Goal: Task Accomplishment & Management: Manage account settings

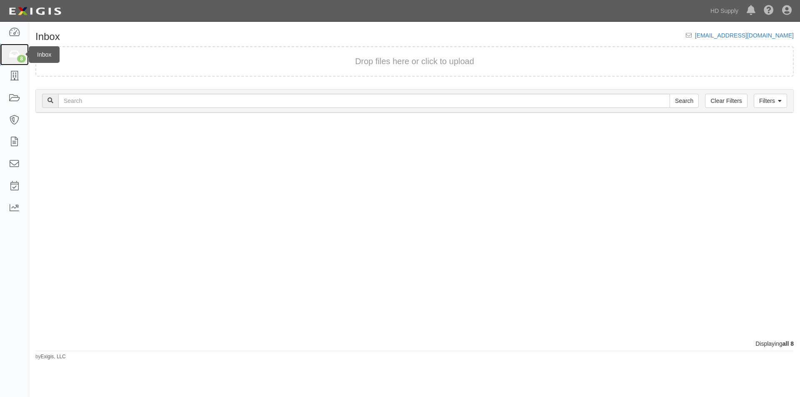
click at [15, 52] on icon at bounding box center [14, 55] width 12 height 10
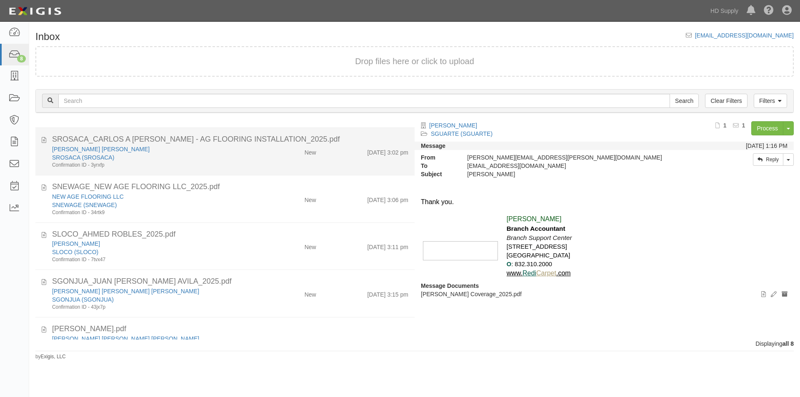
scroll to position [140, 0]
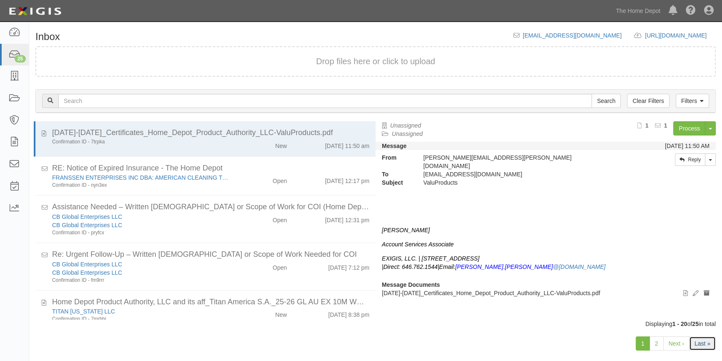
click at [696, 345] on link "Last »" at bounding box center [702, 343] width 27 height 14
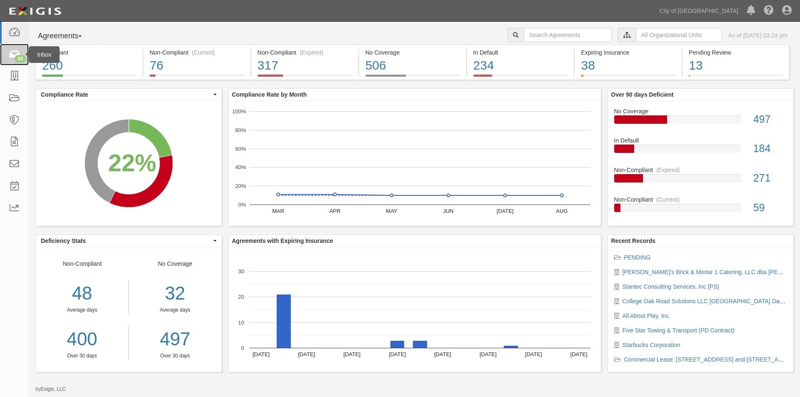
click at [16, 57] on div "43" at bounding box center [20, 59] width 11 height 8
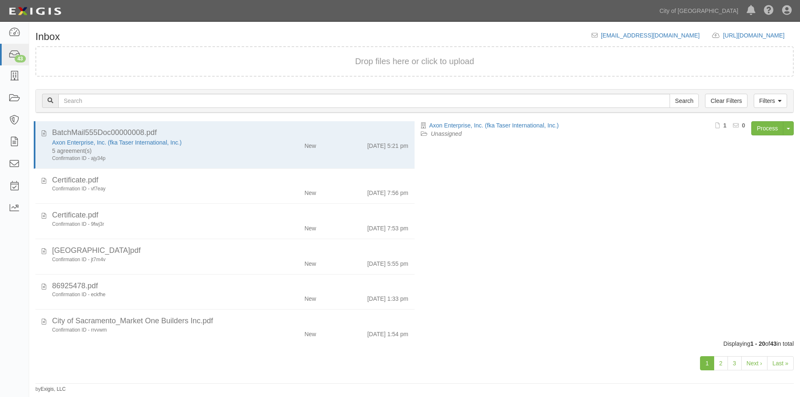
click at [78, 365] on div "1 2 3 Next › Last »" at bounding box center [414, 364] width 771 height 33
